Goal: Task Accomplishment & Management: Manage account settings

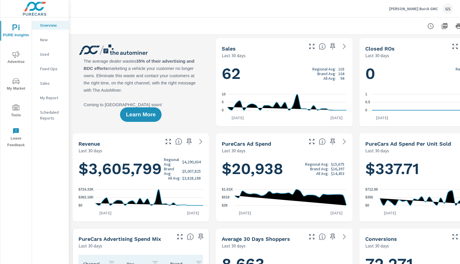
click at [12, 57] on icon "nav menu" at bounding box center [15, 54] width 7 height 7
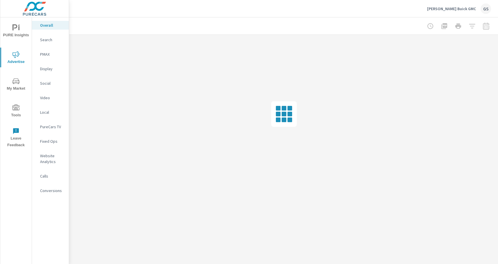
click at [460, 26] on div at bounding box center [458, 26] width 67 height 12
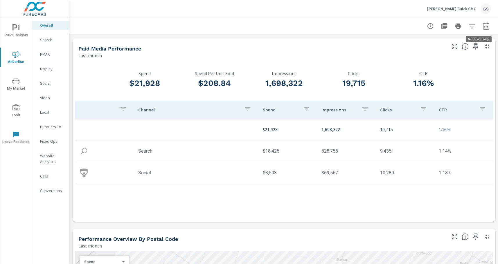
click at [460, 25] on icon "button" at bounding box center [486, 25] width 6 height 7
select select "Last month"
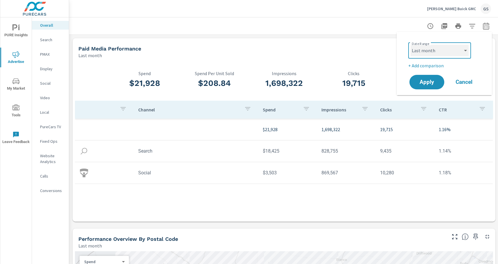
click at [449, 48] on select "Custom Yesterday Last week Last 7 days Last 14 days Last 30 days Last 45 days L…" at bounding box center [440, 51] width 58 height 12
click at [350, 21] on div at bounding box center [284, 25] width 416 height 17
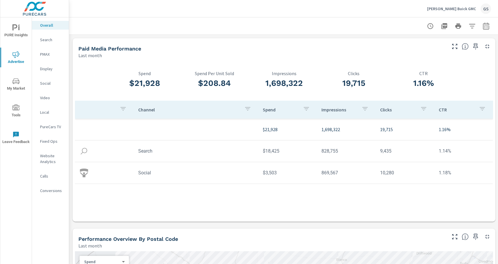
click at [460, 9] on div "GS" at bounding box center [486, 8] width 10 height 10
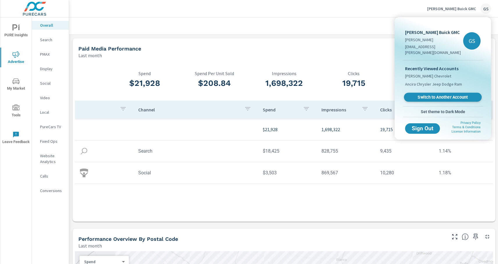
click at [443, 95] on span "Switch to Another Account" at bounding box center [442, 98] width 71 height 6
